Goal: Information Seeking & Learning: Understand process/instructions

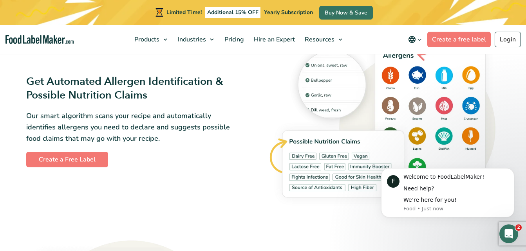
scroll to position [834, 0]
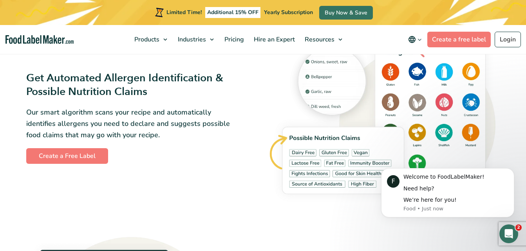
click at [330, 196] on img at bounding box center [384, 117] width 232 height 181
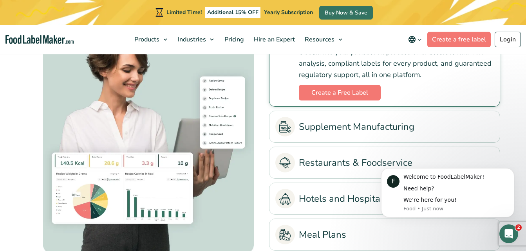
scroll to position [1739, 0]
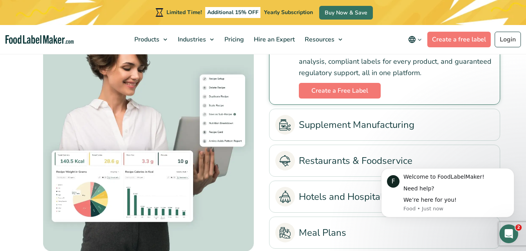
click at [350, 83] on div "Streamline your production process with accurate nutrition analysis, compliant …" at bounding box center [384, 71] width 218 height 56
click at [348, 90] on link "Create a Free Label" at bounding box center [340, 91] width 82 height 16
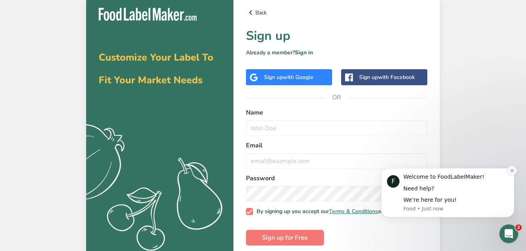
click at [513, 173] on button "Dismiss notification" at bounding box center [512, 171] width 10 height 10
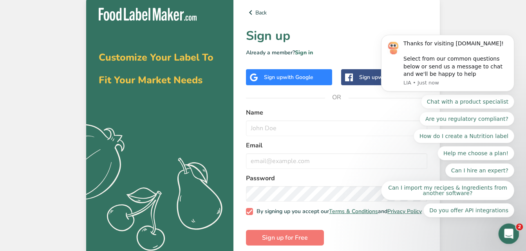
click at [510, 240] on div "Open Intercom Messenger" at bounding box center [507, 233] width 26 height 26
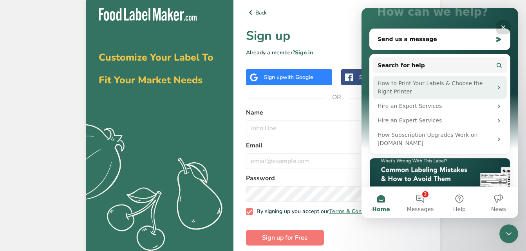
scroll to position [72, 0]
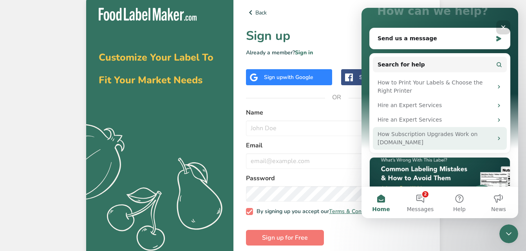
click at [459, 141] on div "How Subscription Upgrades Work on FoodLabelMaker.com" at bounding box center [434, 138] width 115 height 16
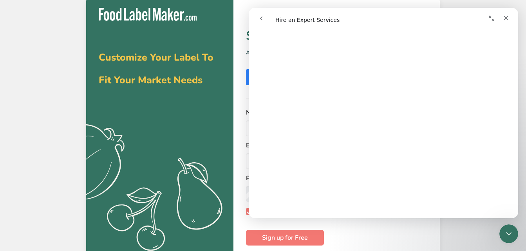
scroll to position [0, 0]
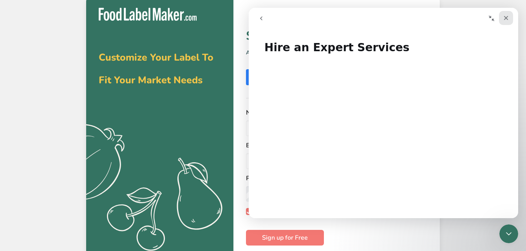
click at [505, 22] on div "Close" at bounding box center [506, 18] width 14 height 14
